Goal: Task Accomplishment & Management: Use online tool/utility

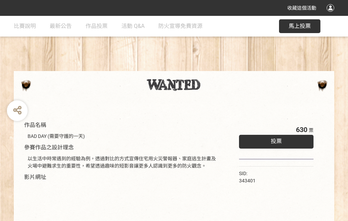
click at [331, 14] on div "收藏這個活動" at bounding box center [174, 8] width 348 height 16
click at [215, 68] on div "作品名稱 BAD DAY (需要守護的一天) 參賽作品之設計理念 以生活中時常遇到的經驗為例，透過對比的方式宣傳住宅用火災警報器、家庭逃生計畫及火場中避難求生…" at bounding box center [174, 161] width 348 height 290
click at [274, 140] on span "投票" at bounding box center [276, 141] width 11 height 7
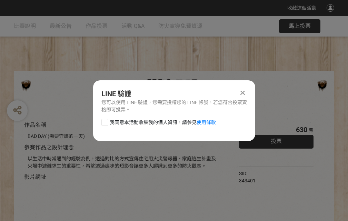
click at [104, 121] on div at bounding box center [104, 122] width 7 height 7
checkbox input "true"
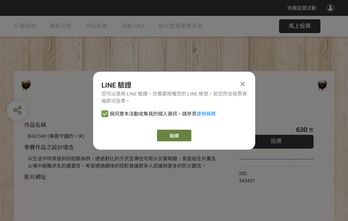
click at [173, 135] on link "繼續" at bounding box center [174, 136] width 34 height 12
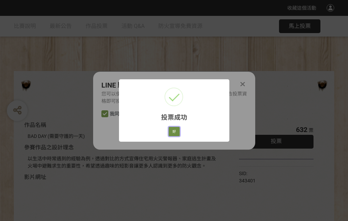
click at [172, 130] on button "好" at bounding box center [174, 132] width 11 height 10
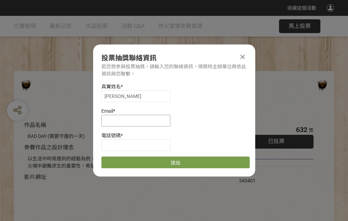
click at [138, 120] on input at bounding box center [135, 121] width 69 height 12
type input "[EMAIL_ADDRESS][DOMAIN_NAME]"
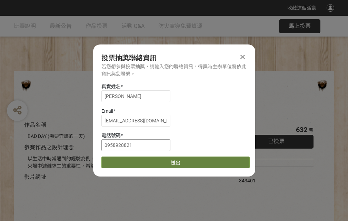
type input "0958928821"
click at [121, 160] on button "送出" at bounding box center [175, 162] width 148 height 12
